Goal: Task Accomplishment & Management: Manage account settings

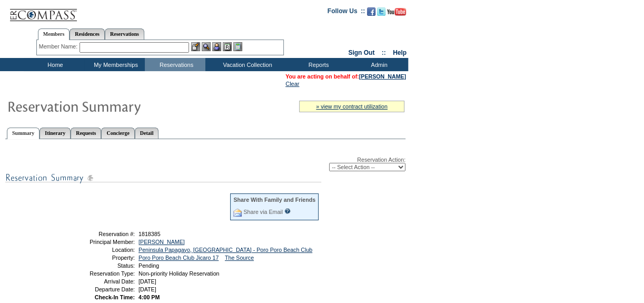
click at [330, 168] on select "-- Select Action -- Modify Reservation Dates Modify Reservation Cost Modify Occ…" at bounding box center [367, 167] width 76 height 8
select select "ChangeDates"
click at [329, 163] on select "-- Select Action -- Modify Reservation Dates Modify Reservation Cost Modify Occ…" at bounding box center [367, 167] width 76 height 8
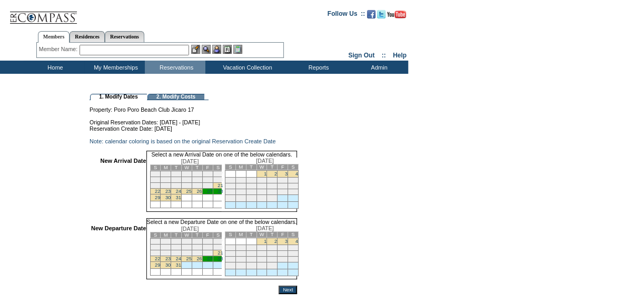
click at [212, 194] on link "27" at bounding box center [209, 190] width 5 height 5
